Goal: Task Accomplishment & Management: Manage account settings

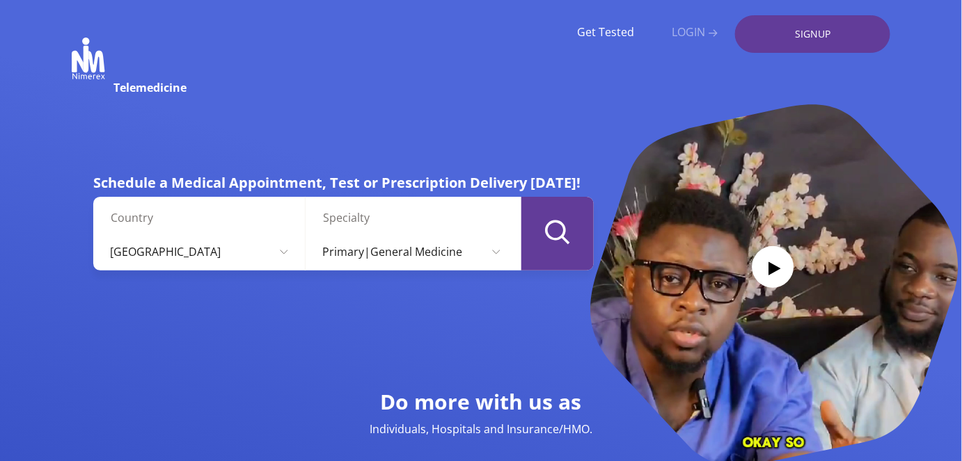
click at [688, 35] on link "LOGIN" at bounding box center [695, 32] width 46 height 13
